Goal: Find specific page/section: Find specific page/section

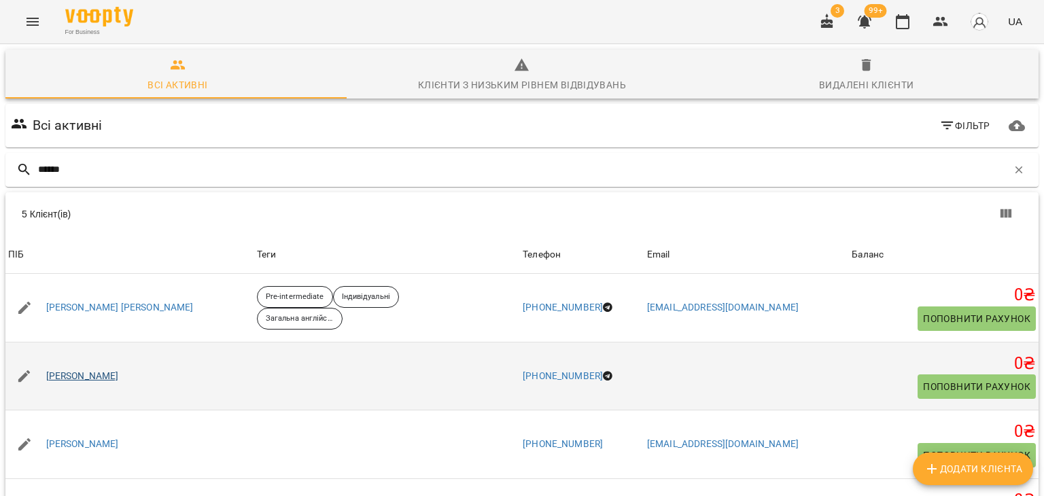
type input "******"
click at [101, 370] on link "[PERSON_NAME]" at bounding box center [82, 377] width 73 height 14
